Goal: Check status: Check status

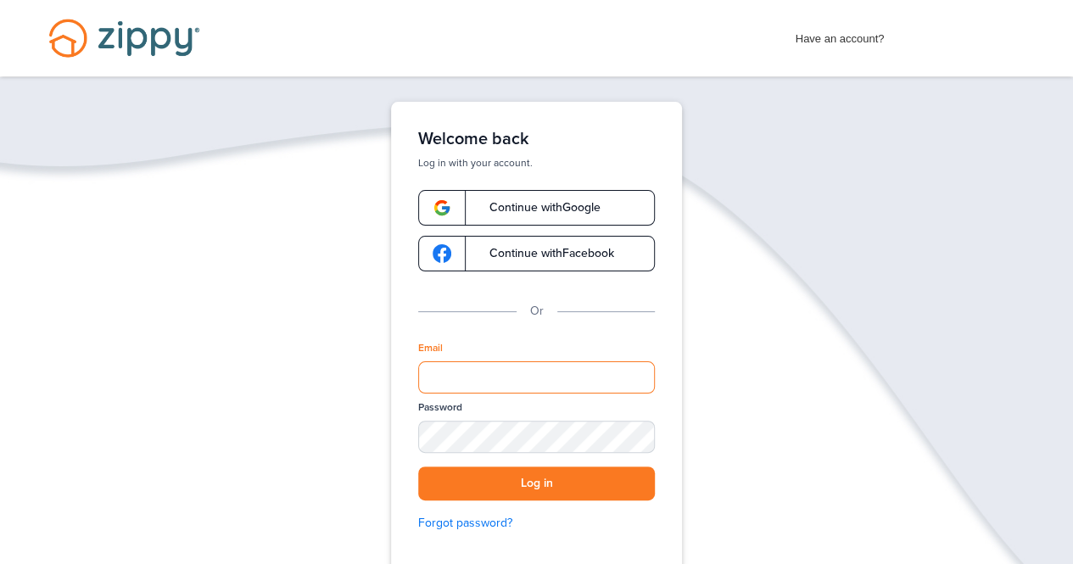
click at [492, 376] on input "Email" at bounding box center [536, 377] width 237 height 32
type input "**********"
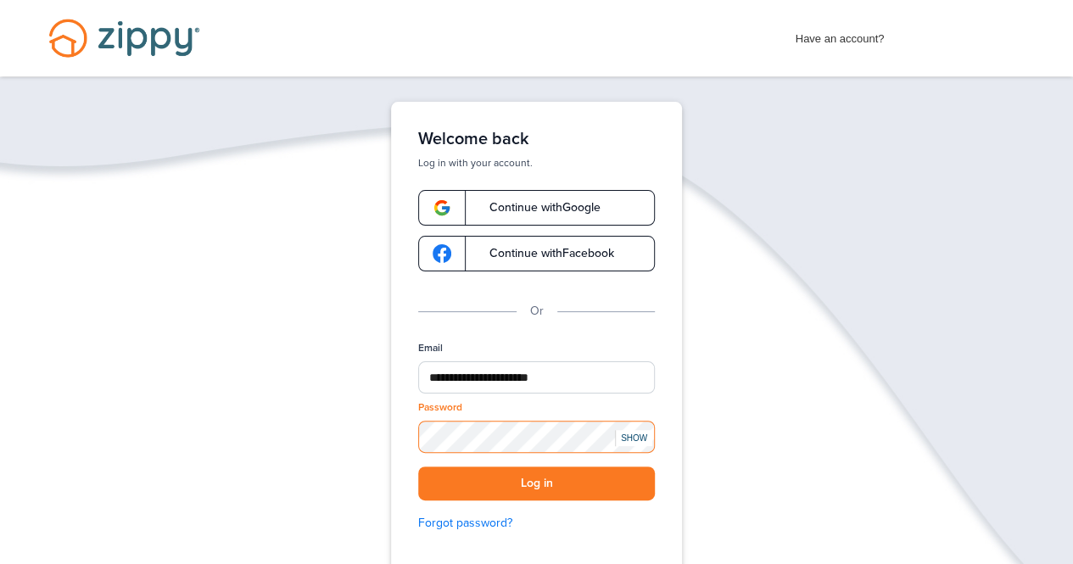
click at [418, 466] on button "Log in" at bounding box center [536, 483] width 237 height 35
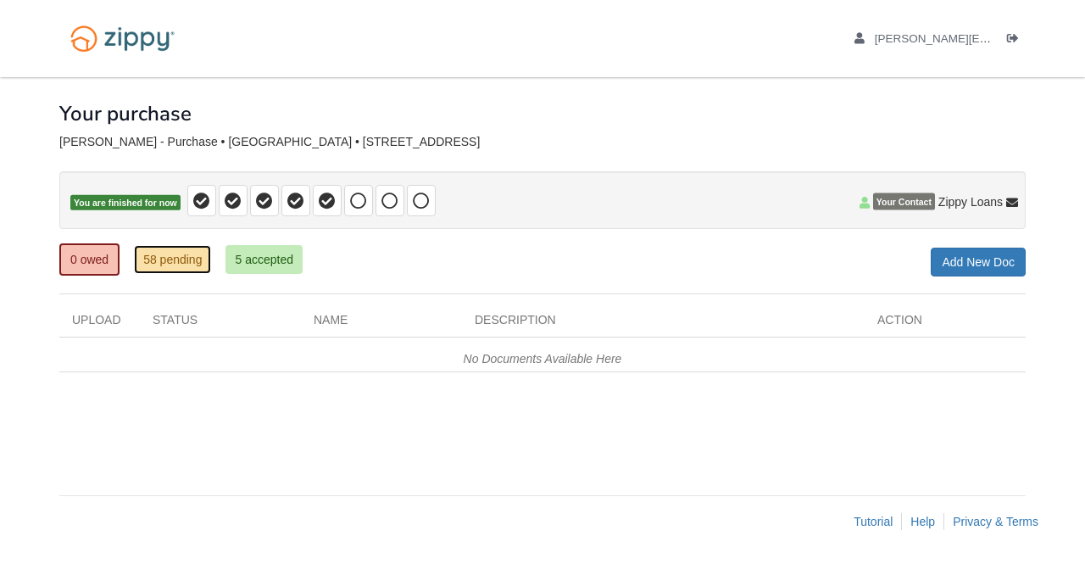
click at [191, 252] on link "58 pending" at bounding box center [172, 259] width 77 height 29
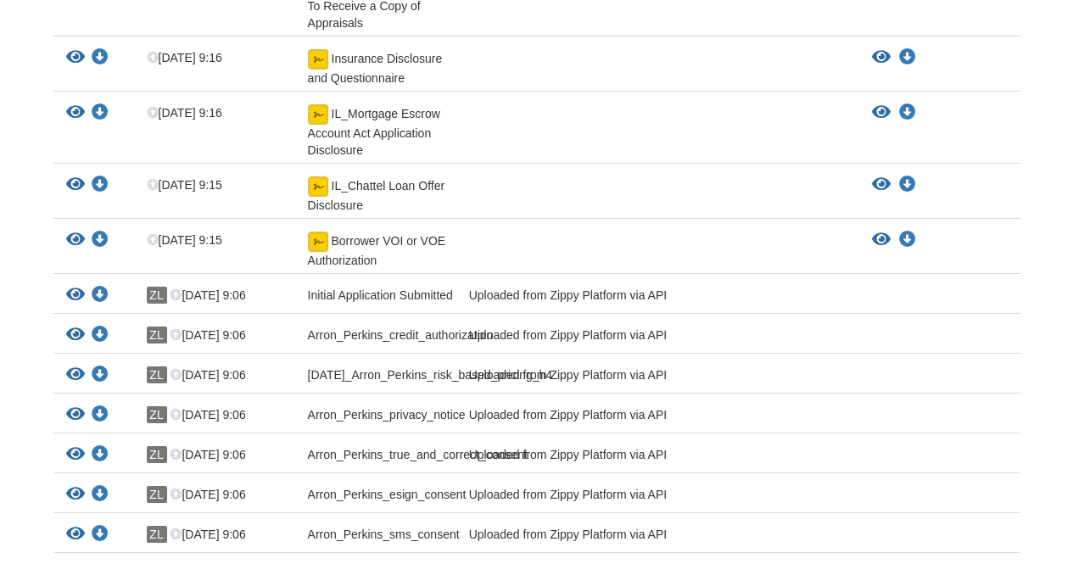
scroll to position [2979, 0]
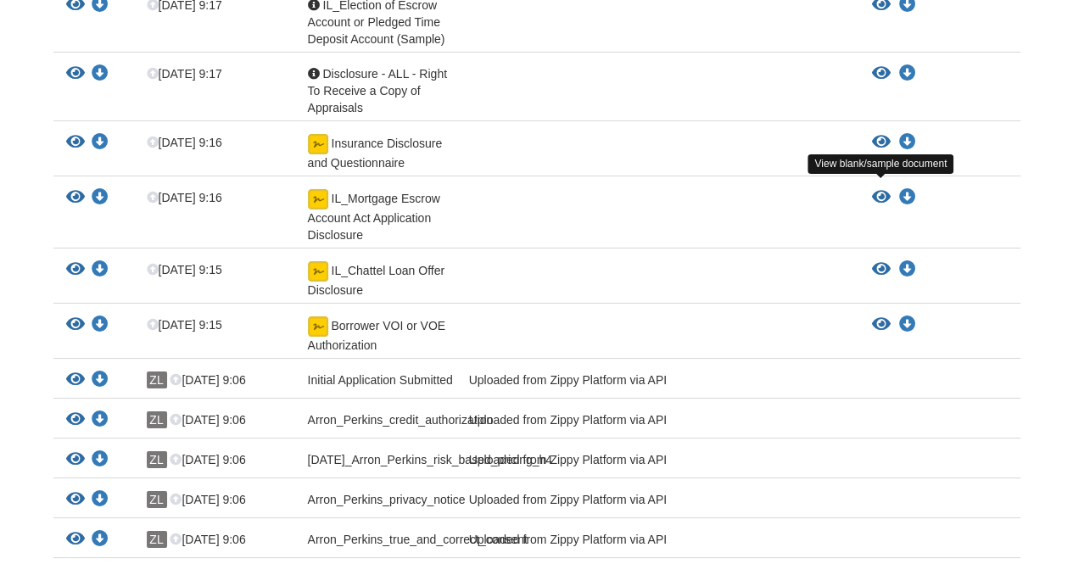
click at [874, 261] on icon "View IL_Chattel Loan Offer Disclosure" at bounding box center [881, 269] width 19 height 17
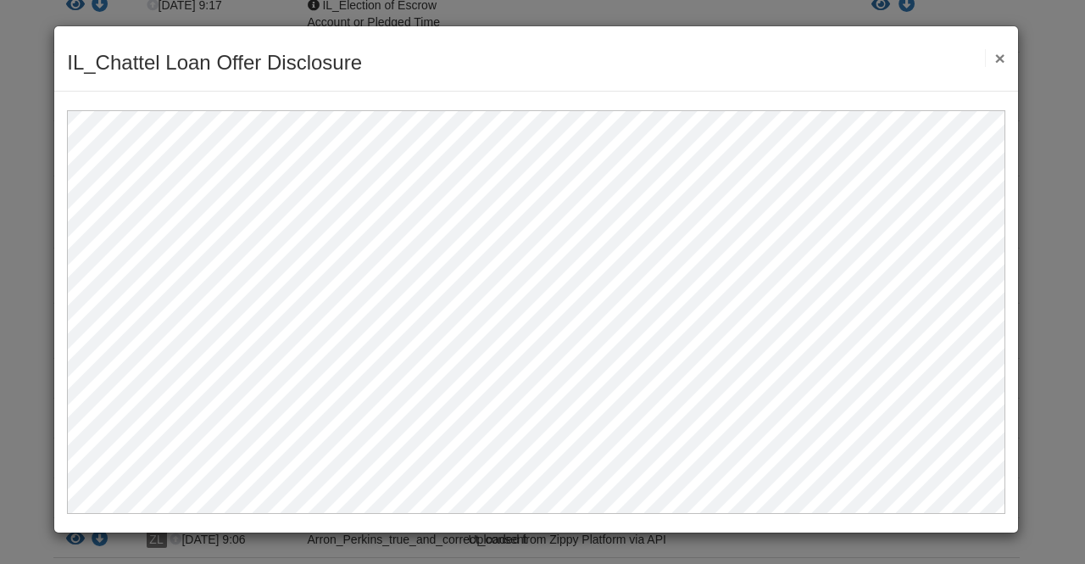
click at [993, 57] on button "×" at bounding box center [995, 58] width 20 height 18
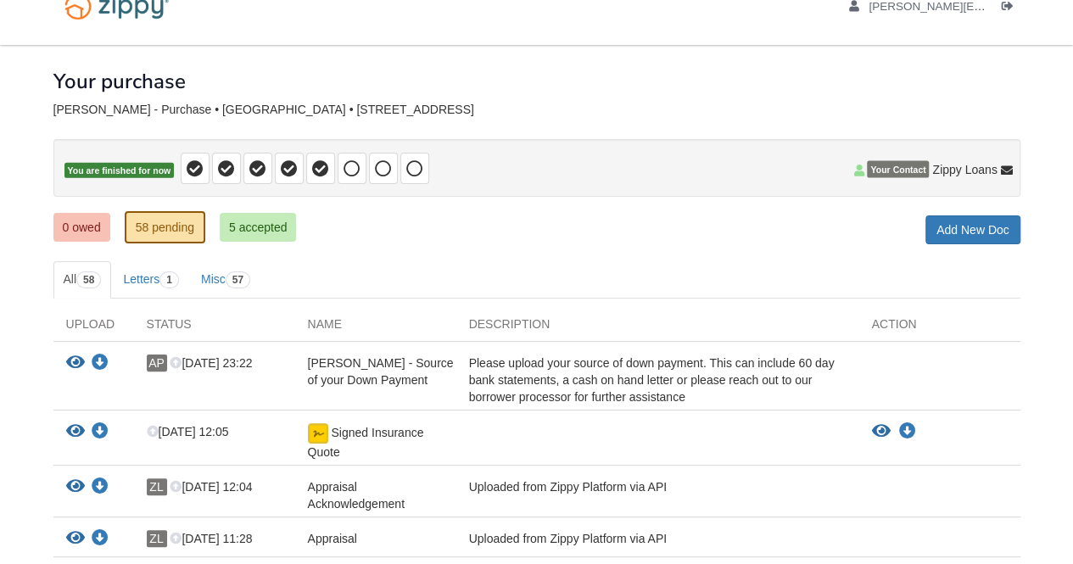
scroll to position [0, 0]
